Goal: Check status: Check status

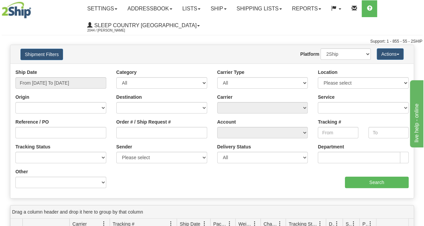
click at [161, 122] on label "Order # / Ship Request #" at bounding box center [143, 121] width 55 height 7
click at [161, 127] on input "Order # / Ship Request #" at bounding box center [161, 132] width 91 height 11
click at [158, 132] on input "Order # / Ship Request #" at bounding box center [161, 132] width 91 height 11
paste input "9002H939376"
type input "9002H939376"
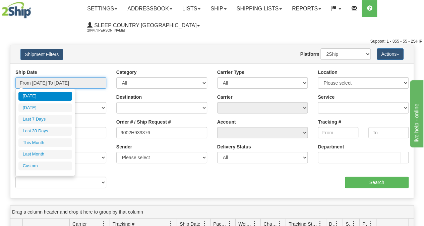
click at [70, 84] on input "From [DATE] To [DATE]" at bounding box center [60, 82] width 91 height 11
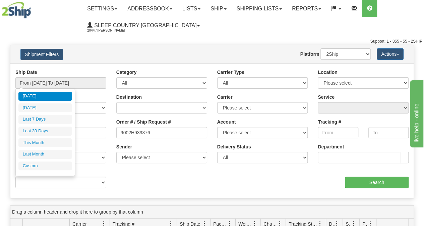
click at [51, 131] on li "Last 30 Days" at bounding box center [45, 130] width 54 height 9
type input "From [DATE] To [DATE]"
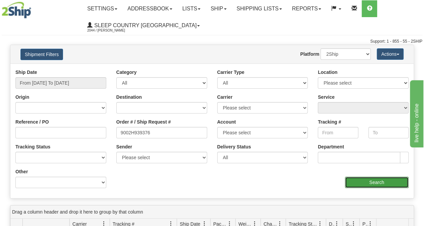
click at [377, 184] on input "Search" at bounding box center [377, 181] width 64 height 11
